Goal: Navigation & Orientation: Find specific page/section

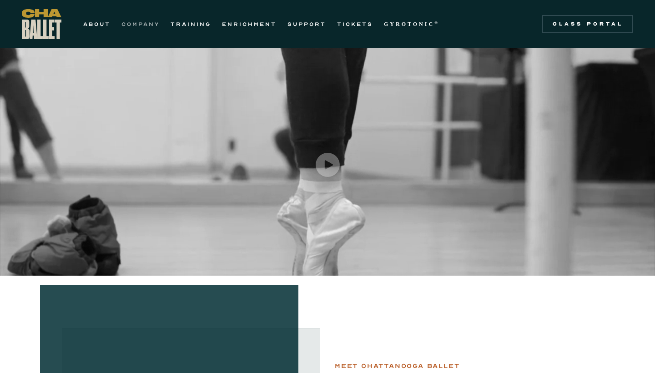
click at [137, 24] on link "COMPANY" at bounding box center [140, 24] width 38 height 11
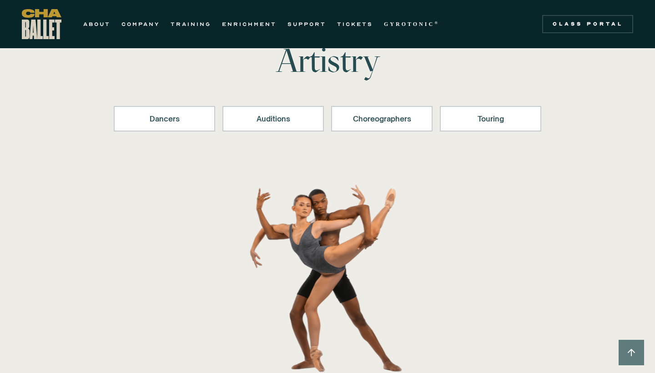
scroll to position [88, 0]
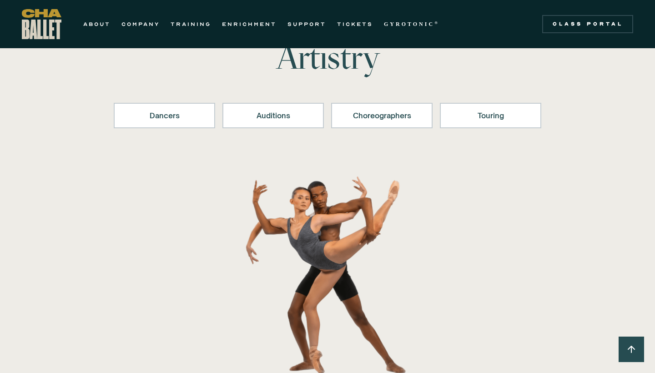
click at [185, 129] on div "Dancers Auditions Choreographers Touring" at bounding box center [327, 119] width 427 height 69
click at [182, 120] on div "Dancers" at bounding box center [164, 115] width 78 height 11
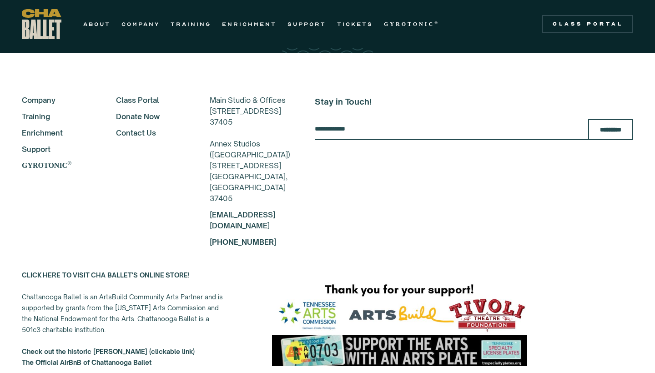
scroll to position [2361, 0]
click at [154, 23] on link "COMPANY" at bounding box center [140, 24] width 38 height 11
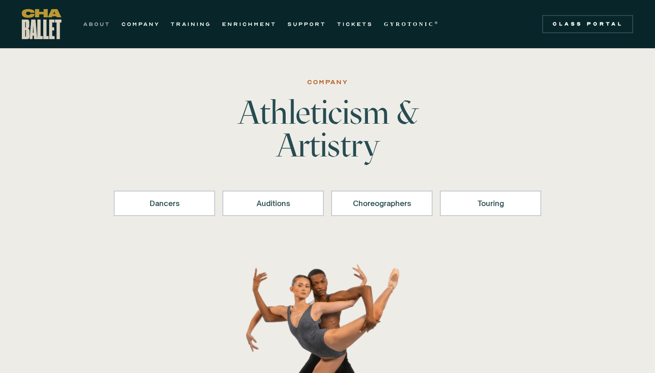
click at [90, 24] on link "ABOUT" at bounding box center [96, 24] width 27 height 11
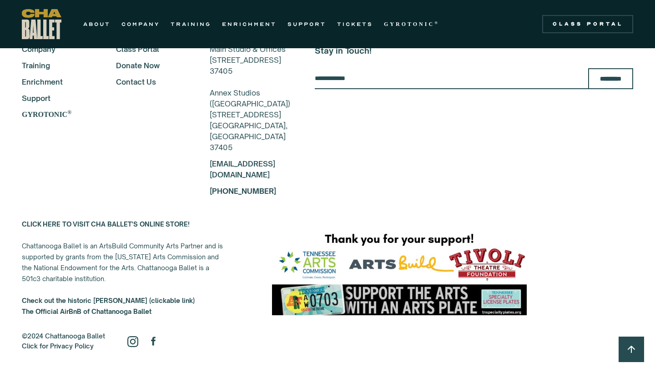
scroll to position [2188, 0]
click at [486, 70] on div "Stay in Touch! ********* Thanks for subscribing! Something went wrong with the …" at bounding box center [474, 120] width 318 height 153
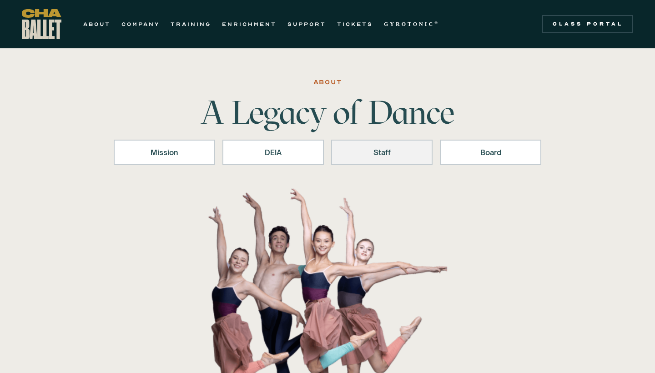
scroll to position [0, 0]
click at [151, 22] on link "COMPANY" at bounding box center [140, 24] width 38 height 11
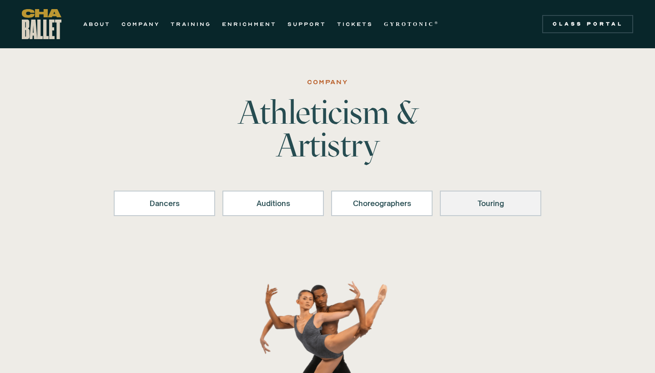
click at [523, 199] on div "Touring" at bounding box center [490, 203] width 78 height 11
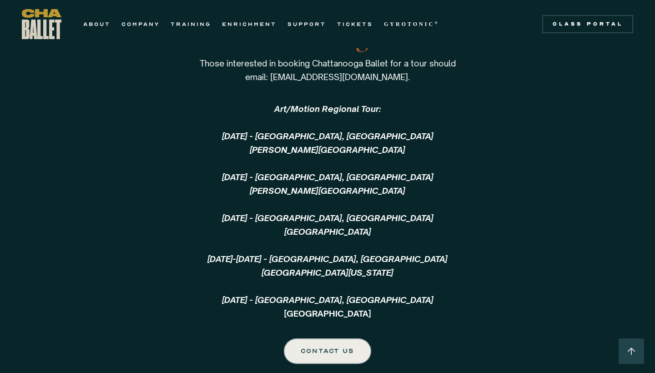
scroll to position [1963, 0]
